Goal: Information Seeking & Learning: Check status

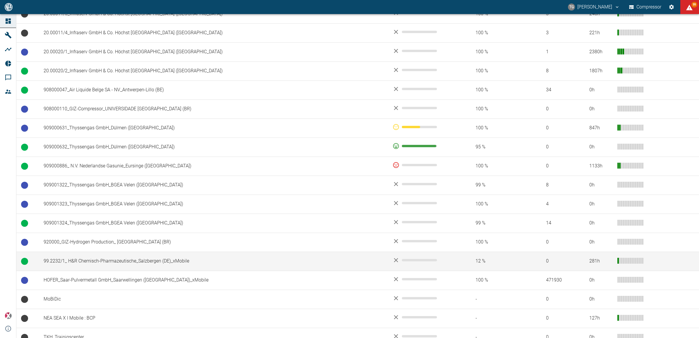
scroll to position [360, 0]
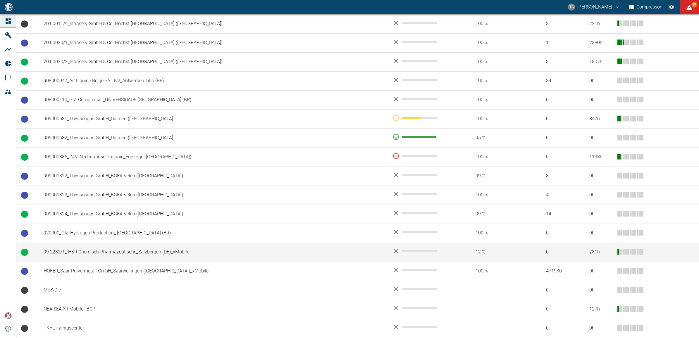
click at [90, 249] on td "99.2232/1_ H&R Chemisch-Pharmazeutische_Salzbergen (DE)_xMobile" at bounding box center [213, 251] width 349 height 19
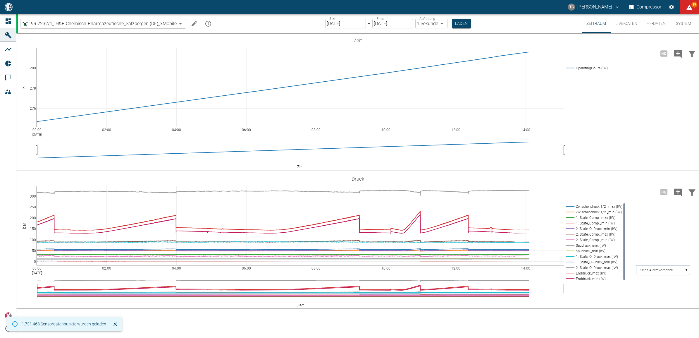
click at [660, 24] on button "HF-Daten" at bounding box center [656, 23] width 28 height 19
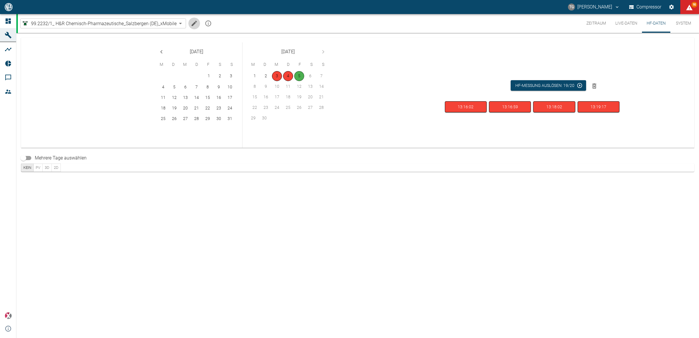
click at [194, 26] on icon "Machine bearbeiten" at bounding box center [194, 23] width 7 height 7
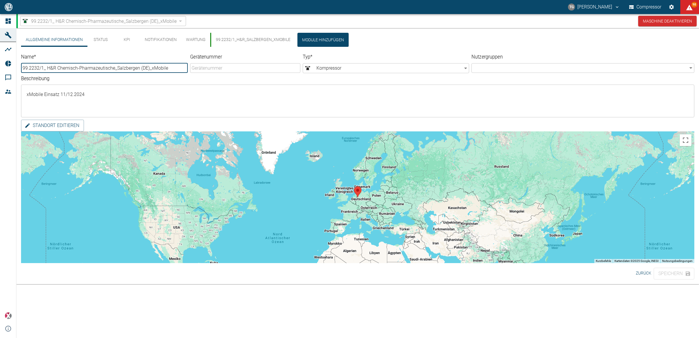
drag, startPoint x: 231, startPoint y: 42, endPoint x: 234, endPoint y: 43, distance: 3.7
click at [232, 42] on button "99.2232/1_H&R_Salzbergen_xMobile" at bounding box center [252, 40] width 85 height 14
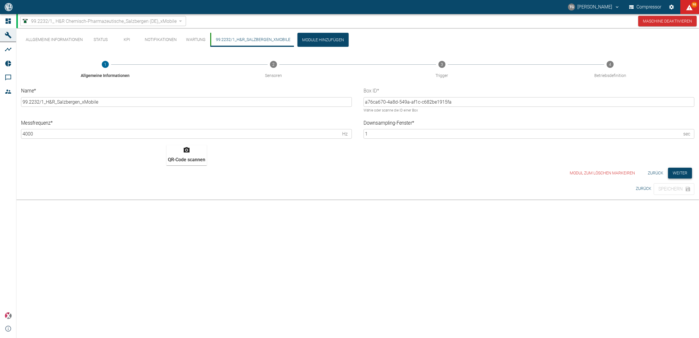
click at [674, 174] on button "Weiter" at bounding box center [680, 173] width 24 height 11
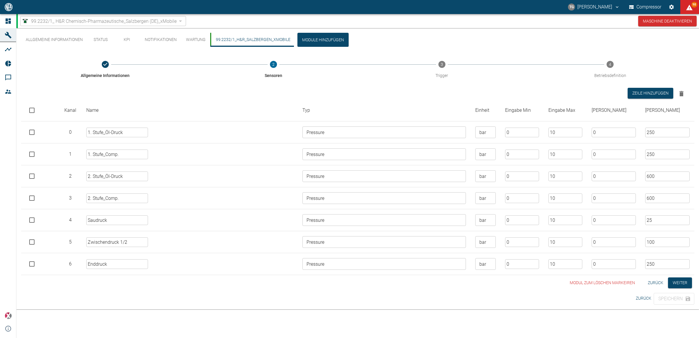
click at [671, 284] on button "Weiter" at bounding box center [680, 282] width 24 height 11
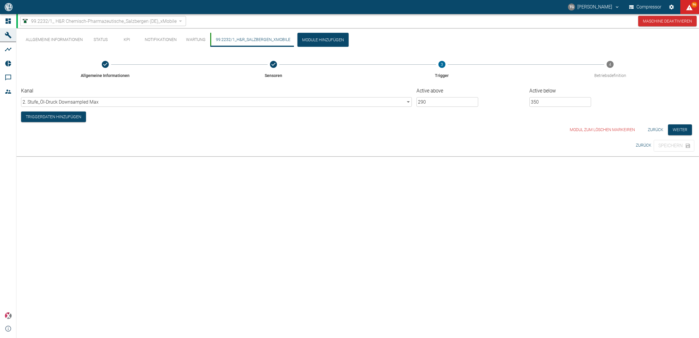
click at [538, 262] on div "Allgemeine Informationen Status KPI Notifikationen Wartung 99.2232/1_H&R_Salzbe…" at bounding box center [357, 183] width 682 height 310
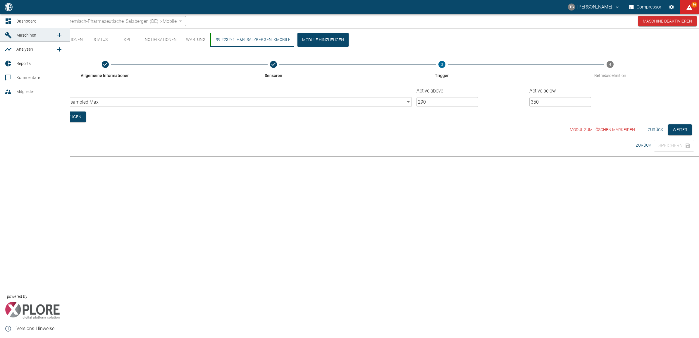
click at [30, 21] on span "Dashboard" at bounding box center [26, 21] width 20 height 5
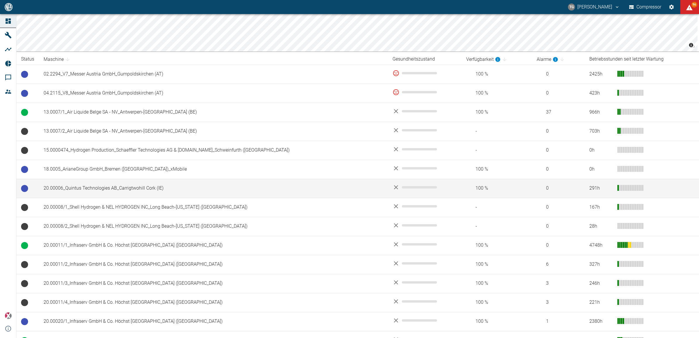
scroll to position [73, 0]
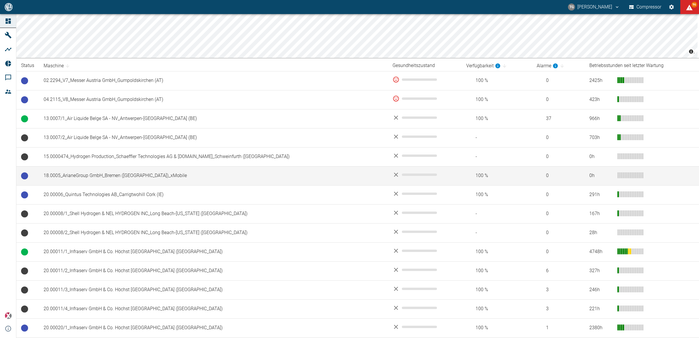
click at [126, 179] on td "18.0005_ArianeGroup GmbH_Bremen ([GEOGRAPHIC_DATA])_xMobile" at bounding box center [213, 175] width 349 height 19
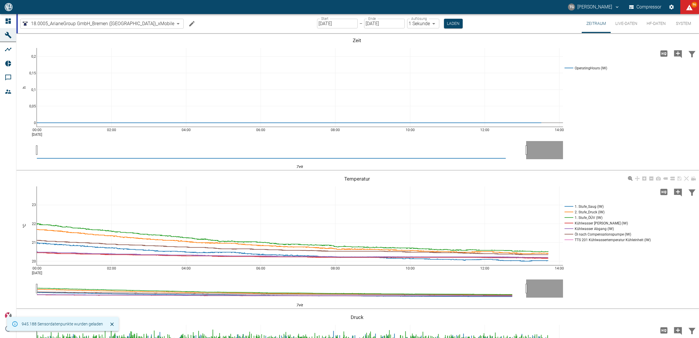
scroll to position [110, 0]
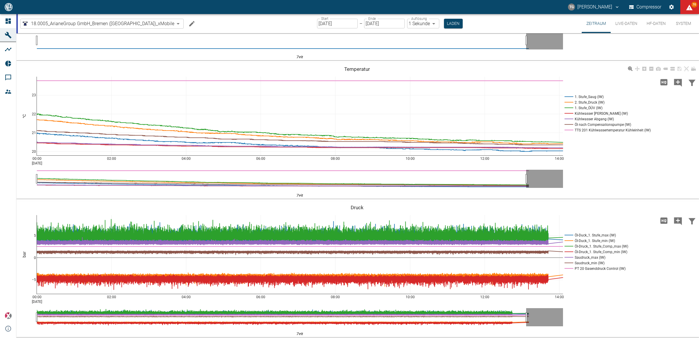
click at [584, 151] on div "00:00 Sep 5, 2025 02:00 04:00 06:00 08:00 10:00 12:00 14:00 20 21 22 23 1. Stuf…" at bounding box center [356, 131] width 681 height 132
click at [328, 27] on input "05.09.2025" at bounding box center [337, 24] width 41 height 10
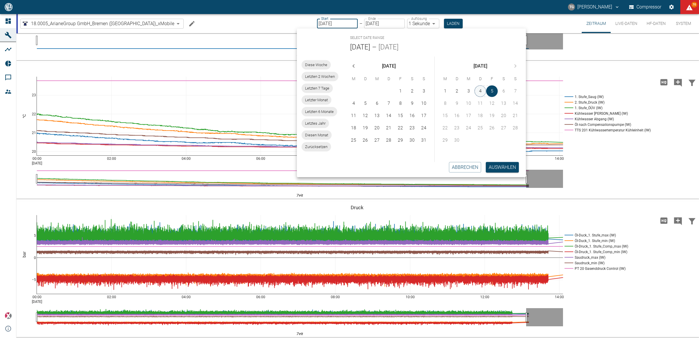
click at [479, 94] on button "4" at bounding box center [480, 91] width 12 height 12
type input "[DATE]"
type input "2min"
type input "[DATE]"
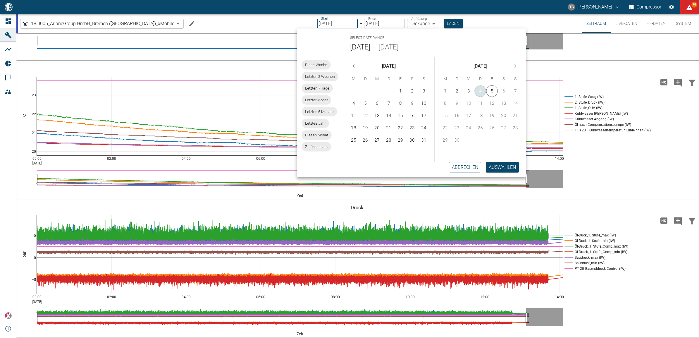
type input "1sec"
click at [479, 94] on button "4" at bounding box center [480, 91] width 12 height 12
click at [499, 161] on div "1 2 3 4 5 6 7 8 9 10 11 12 13 14 15 16 17 18 19 20 21 22 23 24 25 26 27 28 29 30" at bounding box center [479, 122] width 91 height 77
click at [499, 164] on button "Auswählen" at bounding box center [502, 167] width 33 height 11
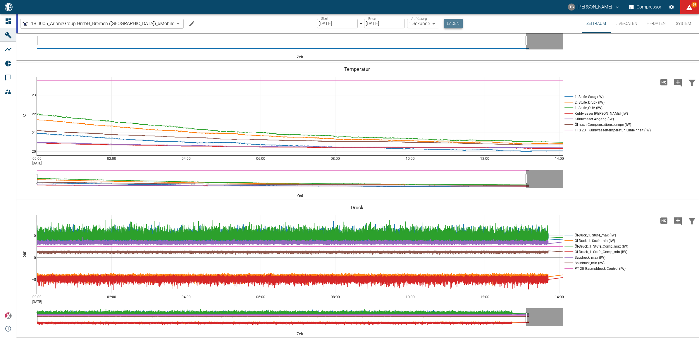
click at [444, 19] on button "Laden" at bounding box center [453, 24] width 19 height 10
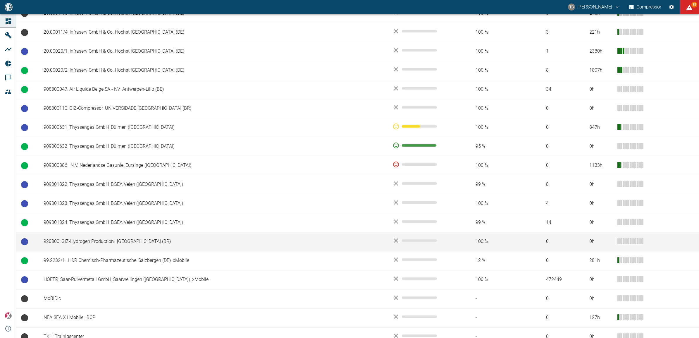
scroll to position [360, 0]
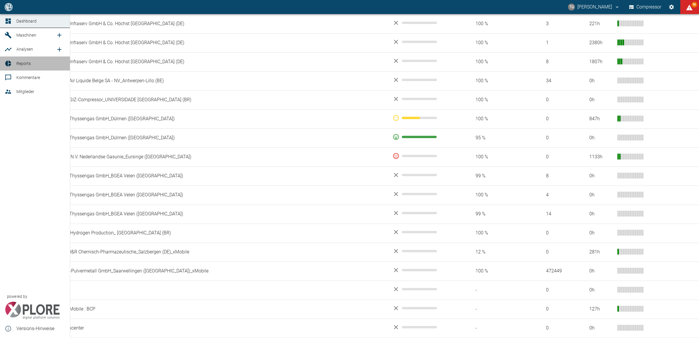
click at [5, 65] on icon at bounding box center [8, 63] width 7 height 7
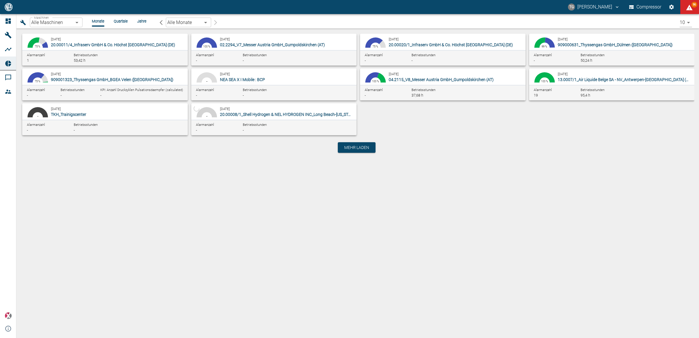
click at [77, 49] on div "55.65 % 25 % 19.35 % 0 % 75 % September 2025 20.00011/4_Infraserv GmbH & Co. Hö…" at bounding box center [104, 51] width 165 height 30
type input "5199dda6-8343-4245-a679-07aa625d2c4f"
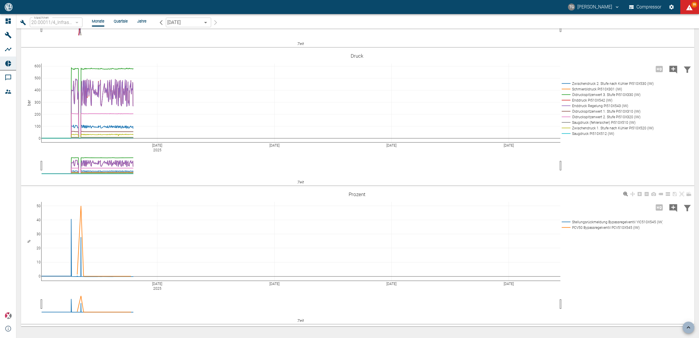
scroll to position [1220, 0]
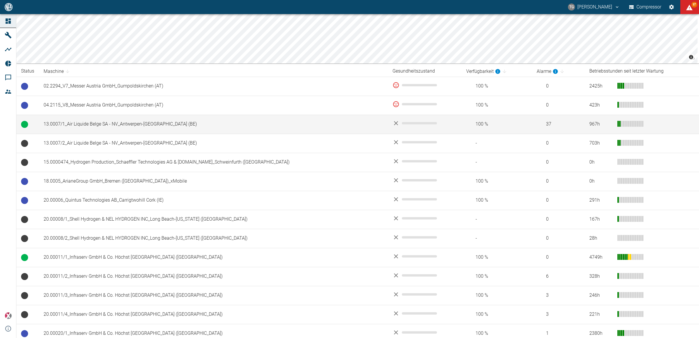
scroll to position [73, 0]
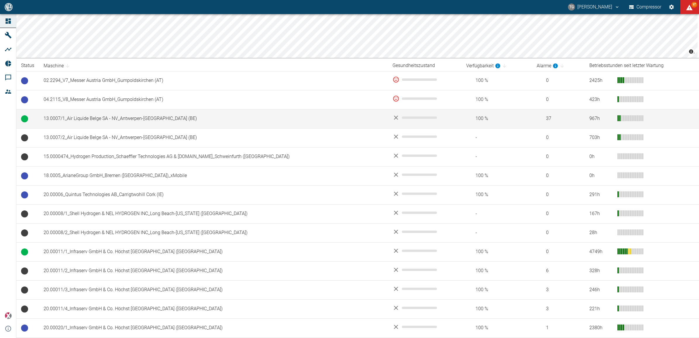
click at [135, 122] on td "13.0007/1_Air Liquide Belge SA - NV_Antwerpen-[GEOGRAPHIC_DATA] (BE)" at bounding box center [213, 118] width 349 height 19
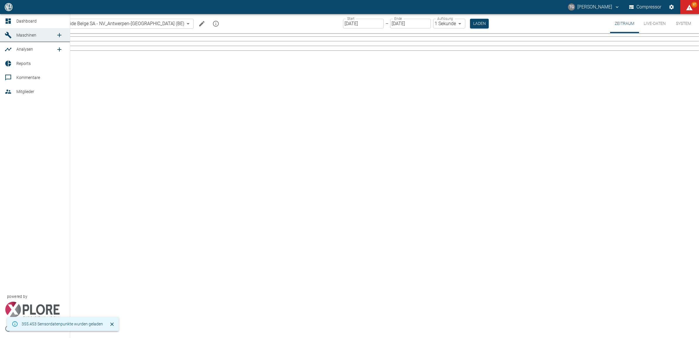
click at [7, 18] on icon at bounding box center [8, 21] width 7 height 7
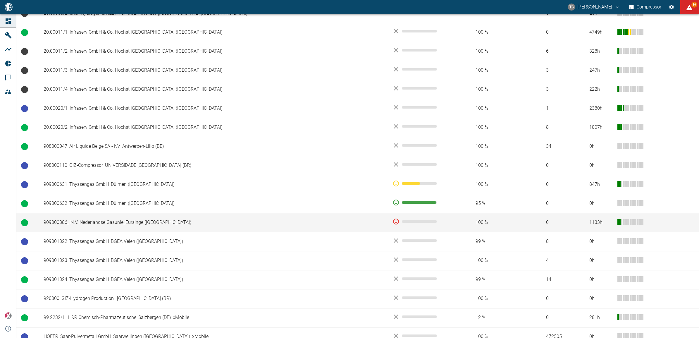
scroll to position [360, 0]
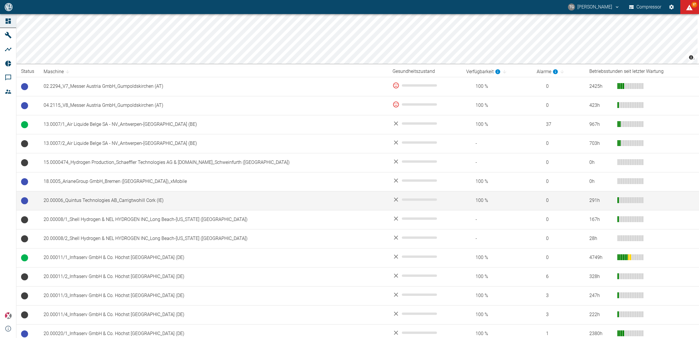
scroll to position [73, 0]
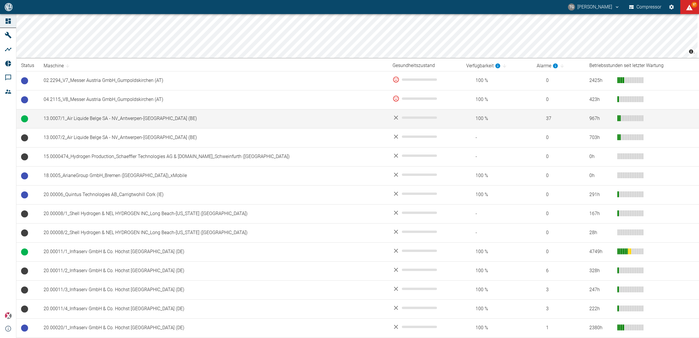
click at [111, 118] on td "13.0007/1_Air Liquide Belge SA - NV_Antwerpen-[GEOGRAPHIC_DATA] (BE)" at bounding box center [213, 118] width 349 height 19
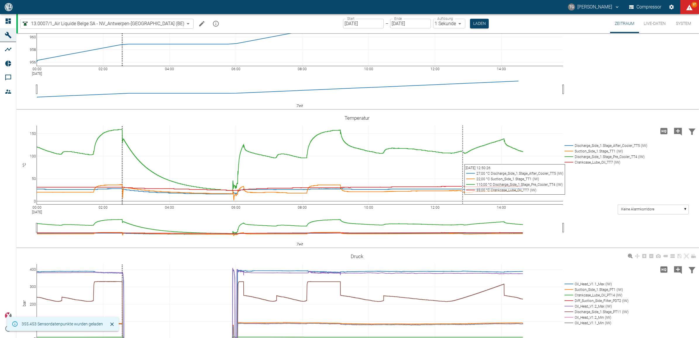
scroll to position [146, 0]
